Goal: Transaction & Acquisition: Purchase product/service

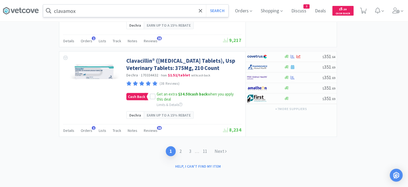
scroll to position [138, 278]
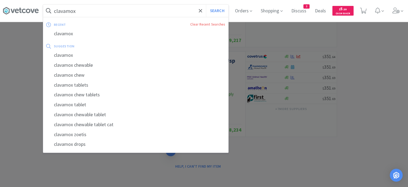
click at [175, 9] on input "clavamox" at bounding box center [135, 11] width 185 height 12
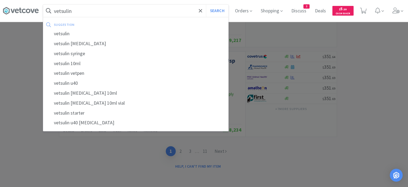
type input "vetsulin"
click at [206, 5] on button "Search" at bounding box center [217, 11] width 22 height 12
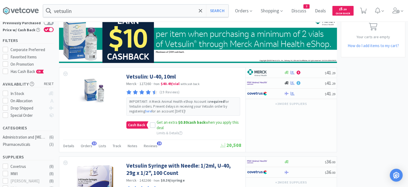
scroll to position [49, 0]
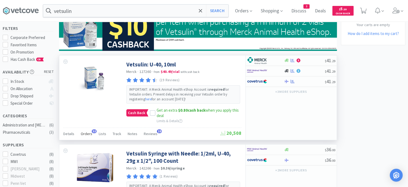
click at [88, 135] on span "Orders" at bounding box center [87, 133] width 12 height 5
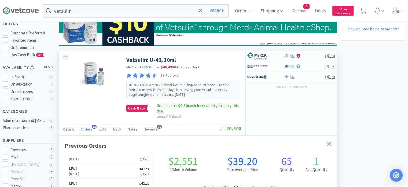
scroll to position [53, 0]
click at [131, 130] on span "Notes" at bounding box center [133, 129] width 10 height 5
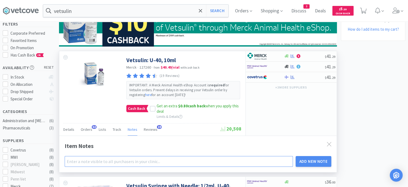
click at [134, 163] on input "text" at bounding box center [179, 161] width 229 height 11
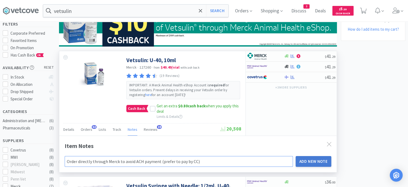
type input "Order directly through Merck to avoid ACH payment (prefer to pay by CC)"
click at [321, 160] on button "Add New Note" at bounding box center [314, 161] width 36 height 11
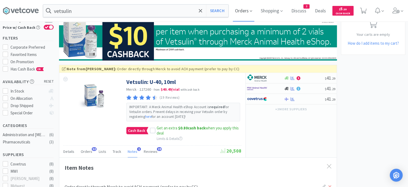
scroll to position [178, 0]
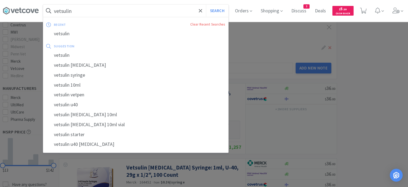
click at [165, 14] on input "vetsulin" at bounding box center [135, 11] width 185 height 12
type input "v"
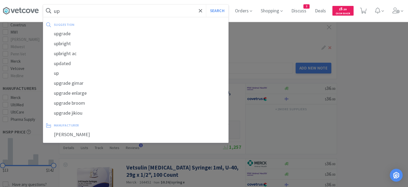
type input "u"
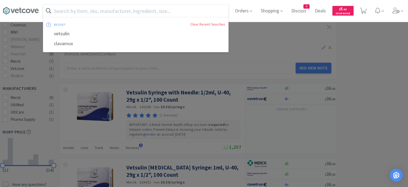
type input "i"
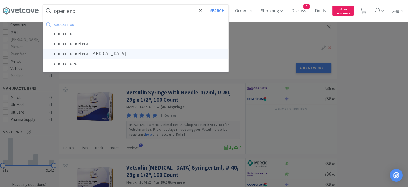
click at [125, 54] on div "open end ureteral [MEDICAL_DATA]" at bounding box center [135, 54] width 185 height 10
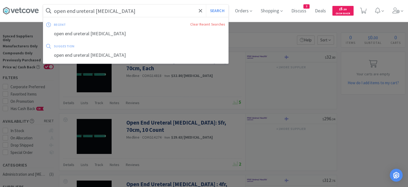
click at [146, 12] on input "open end ureteral [MEDICAL_DATA]" at bounding box center [135, 11] width 185 height 12
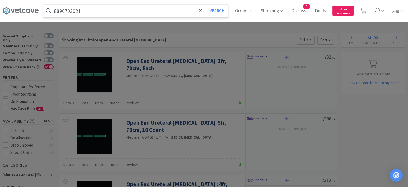
type input "8890703021"
click at [206, 5] on button "Search" at bounding box center [217, 11] width 22 height 12
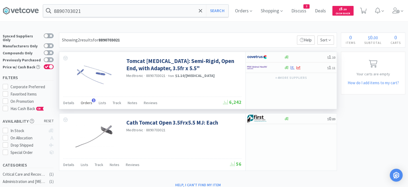
click at [86, 102] on span "Orders" at bounding box center [87, 102] width 12 height 5
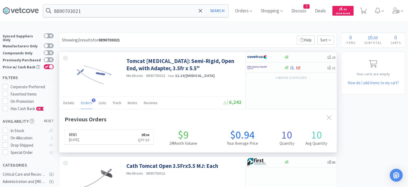
scroll to position [138, 278]
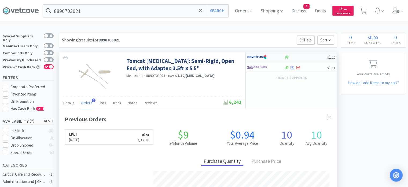
click at [312, 58] on div at bounding box center [306, 57] width 44 height 4
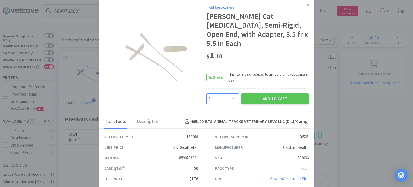
click at [222, 95] on select "Enter Quantity 1 2 3 4 5 6 7 8 9 10 11 12 13 14 15 16 17 18 19 20 Enter Quantity" at bounding box center [222, 98] width 32 height 11
select select "5"
click at [206, 93] on select "Enter Quantity 1 2 3 4 5 6 7 8 9 10 11 12 13 14 15 16 17 18 19 20 Enter Quantity" at bounding box center [222, 98] width 32 height 11
click at [265, 93] on button "Add to Cart" at bounding box center [274, 98] width 67 height 11
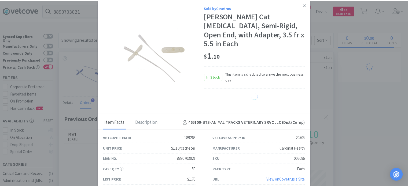
scroll to position [268433, 268293]
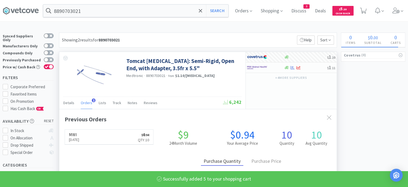
select select "5"
